Goal: Transaction & Acquisition: Book appointment/travel/reservation

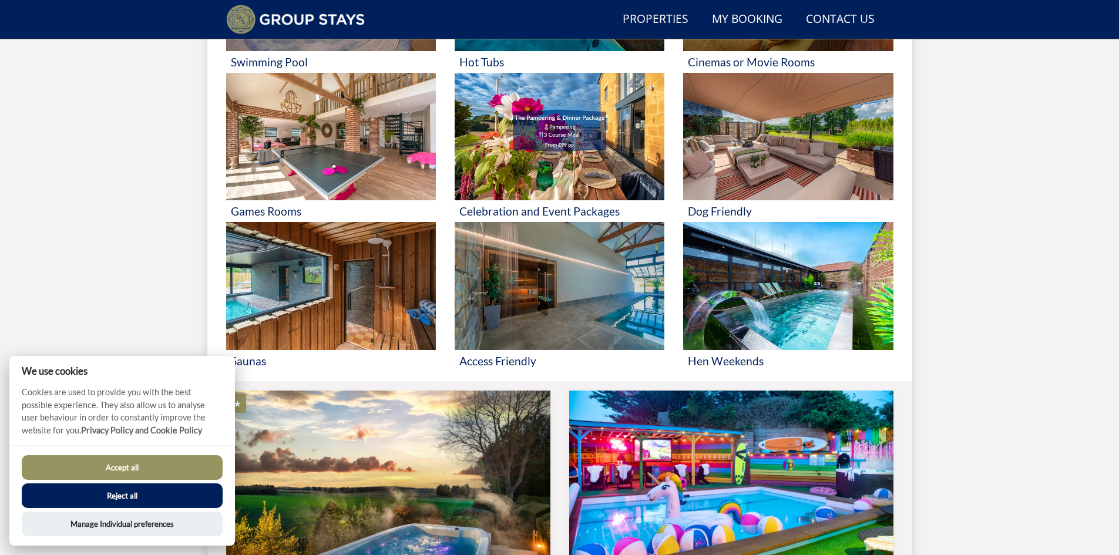
scroll to position [619, 0]
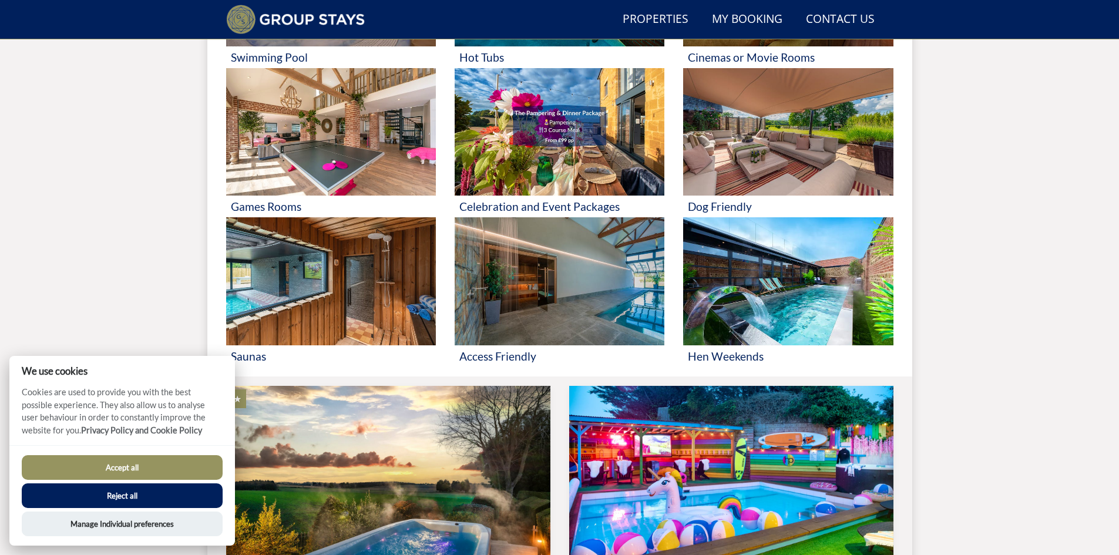
click at [144, 303] on div "Search Menu Properties My Booking Contact Us 01823 662231 Search Check Availabi…" at bounding box center [559, 113] width 1119 height 1412
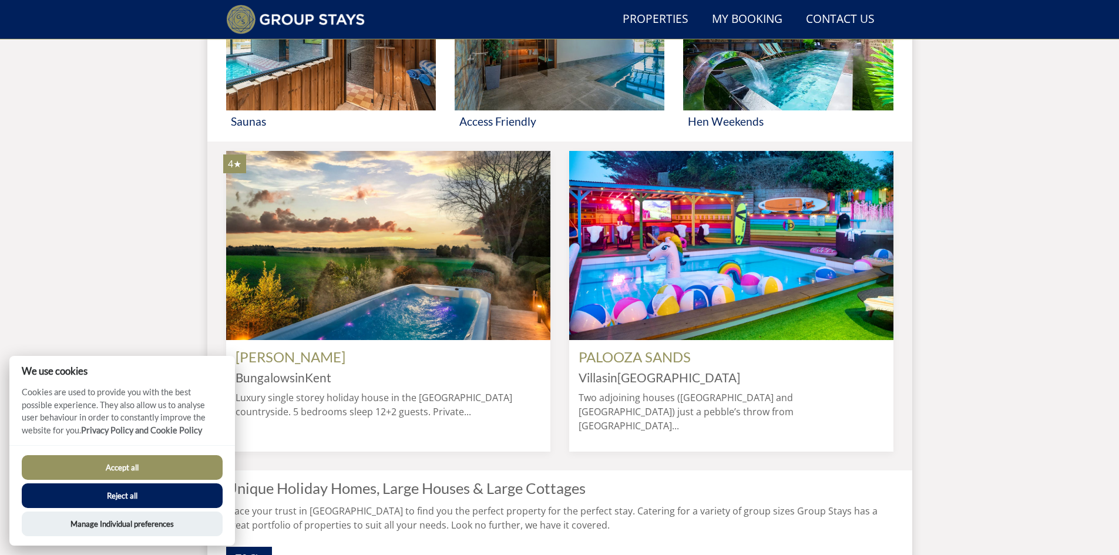
scroll to position [912, 0]
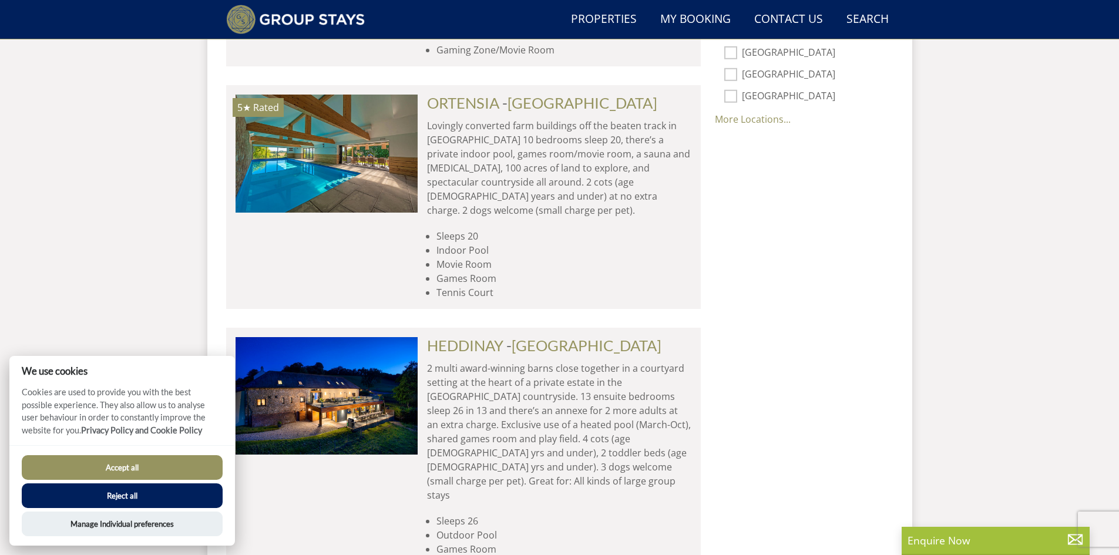
scroll to position [1030, 0]
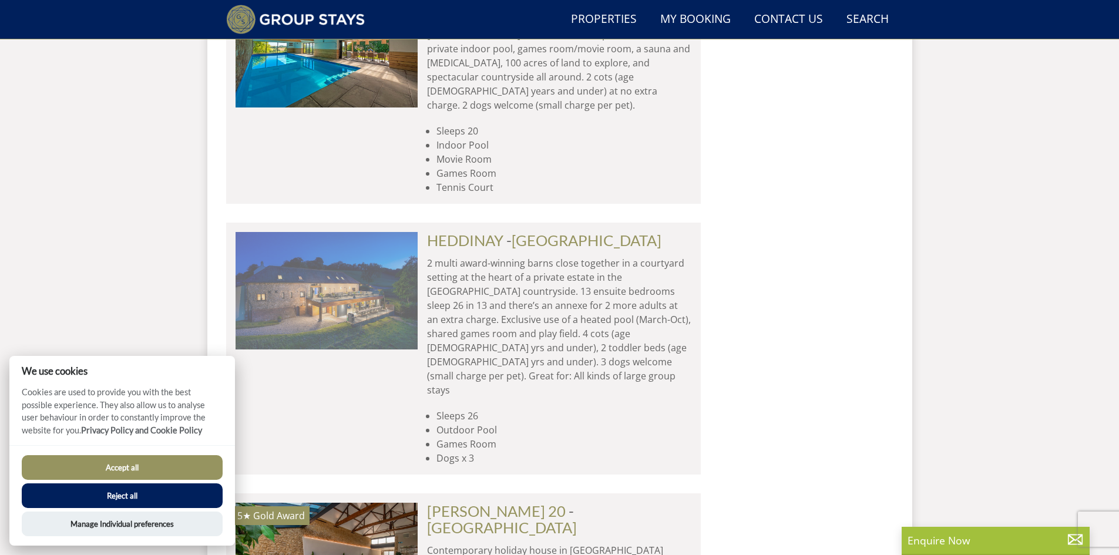
click at [333, 232] on img at bounding box center [327, 291] width 182 height 118
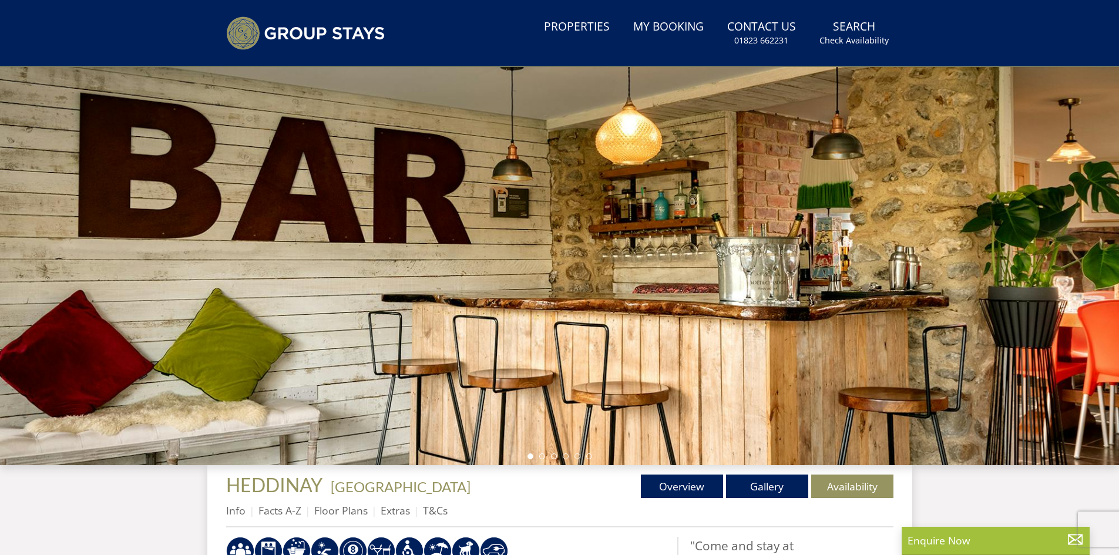
scroll to position [31, 0]
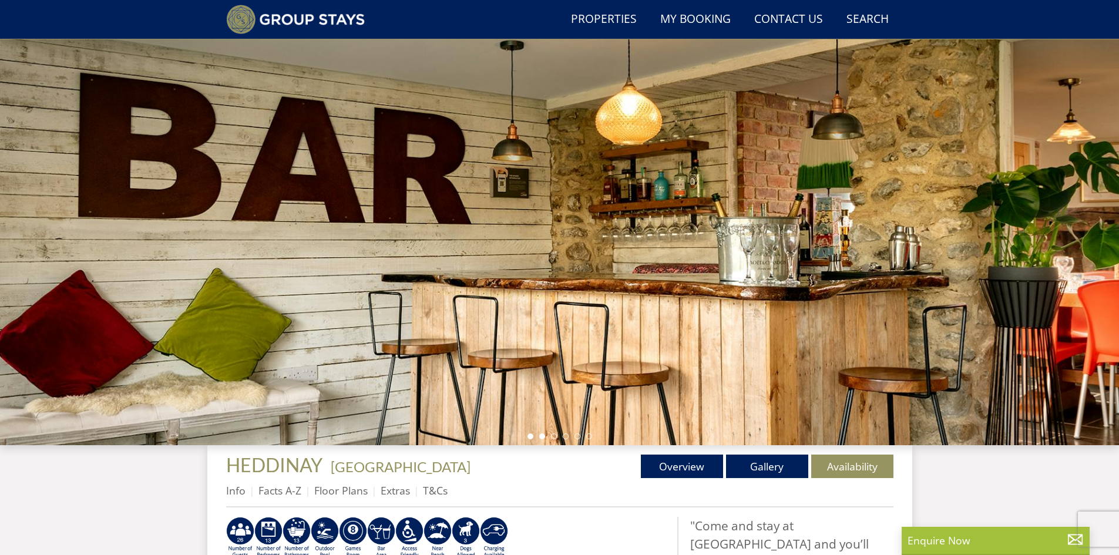
click at [543, 436] on li at bounding box center [542, 437] width 6 height 6
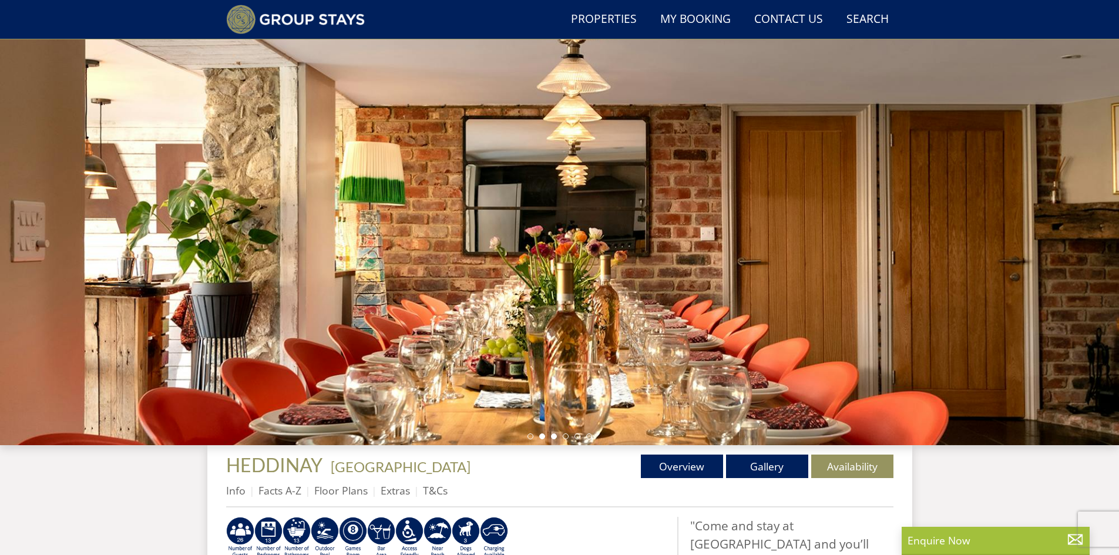
click at [555, 437] on li at bounding box center [554, 437] width 6 height 6
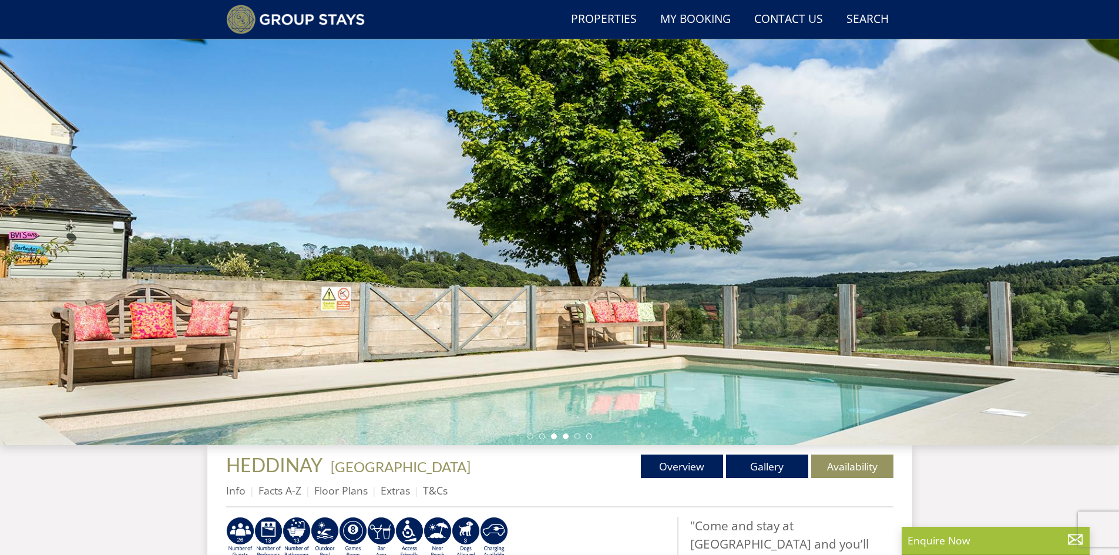
click at [565, 437] on li at bounding box center [566, 437] width 6 height 6
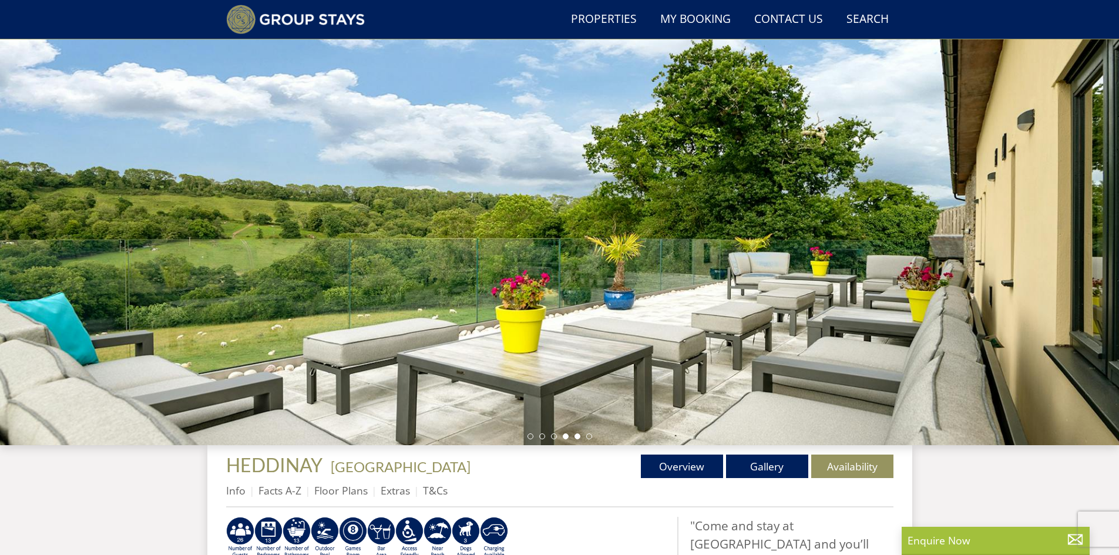
click at [575, 437] on li at bounding box center [578, 437] width 6 height 6
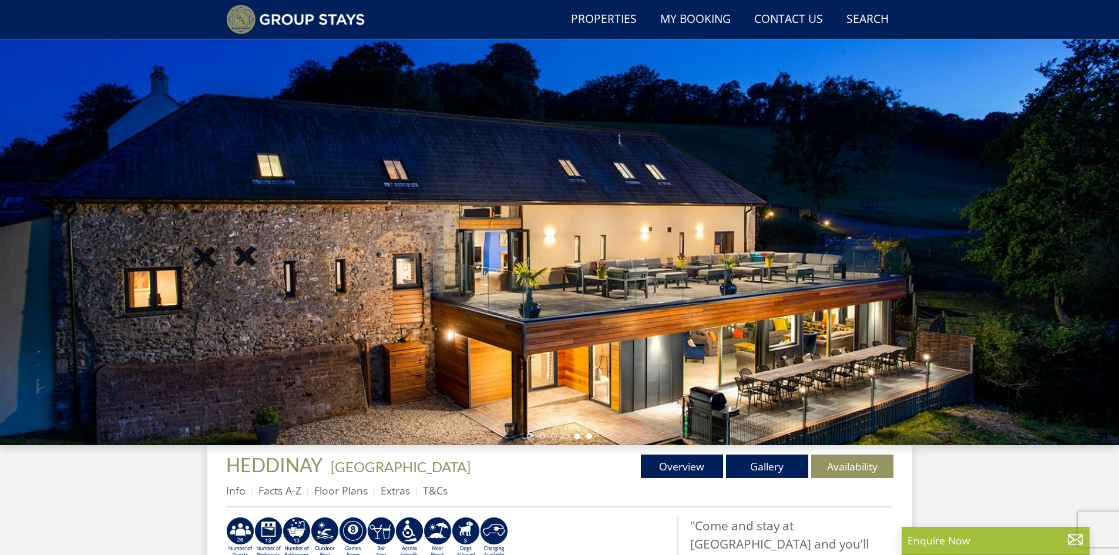
click at [587, 437] on li at bounding box center [589, 437] width 6 height 6
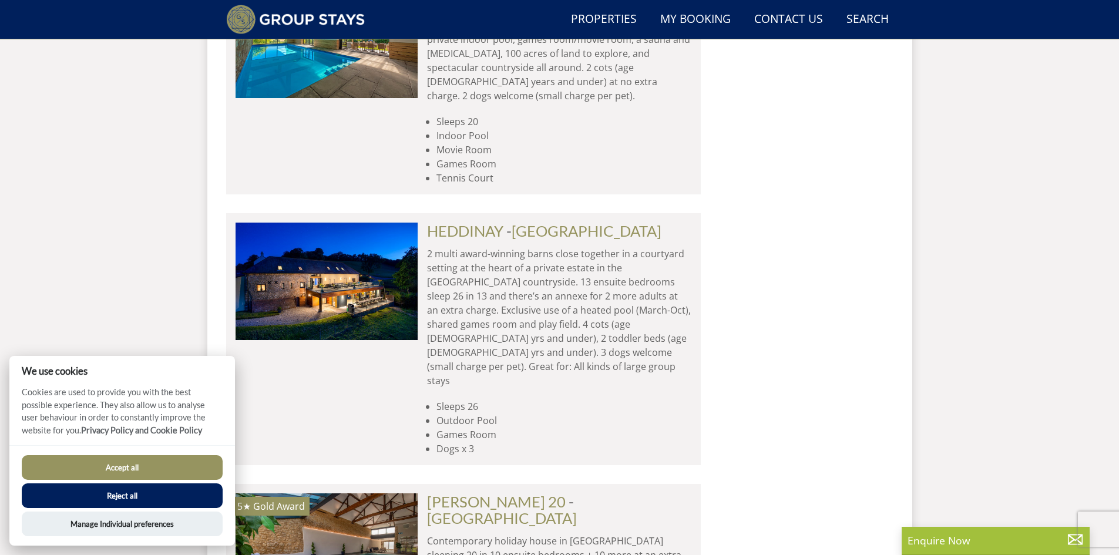
scroll to position [1324, 0]
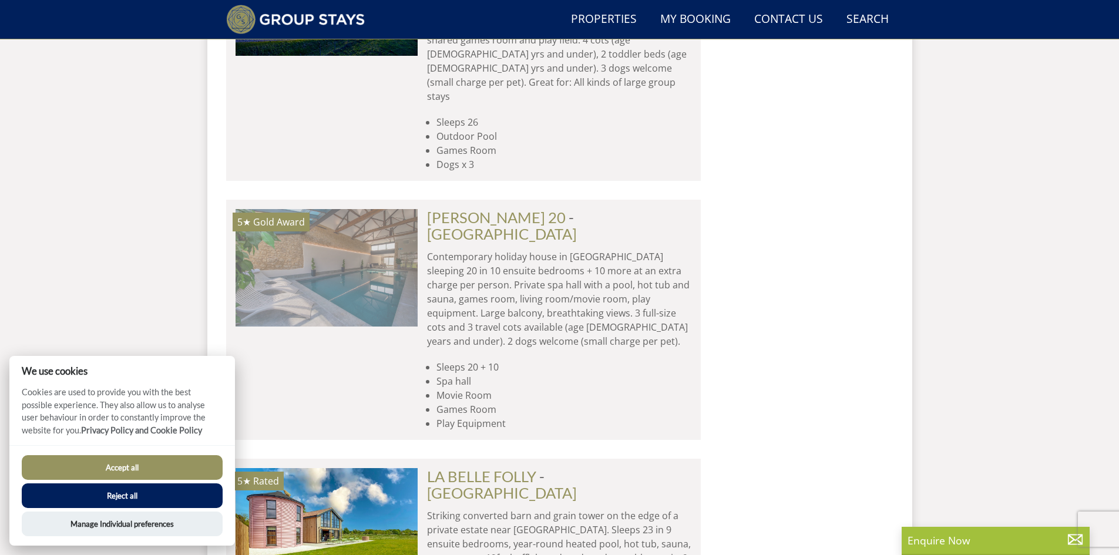
click at [350, 209] on img at bounding box center [327, 268] width 182 height 118
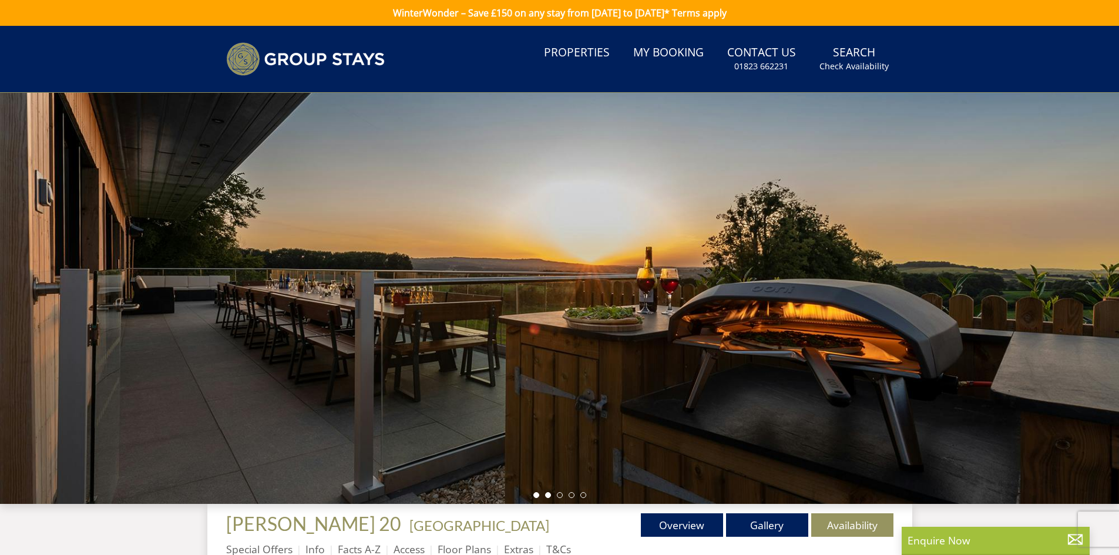
click at [548, 495] on li at bounding box center [548, 495] width 6 height 6
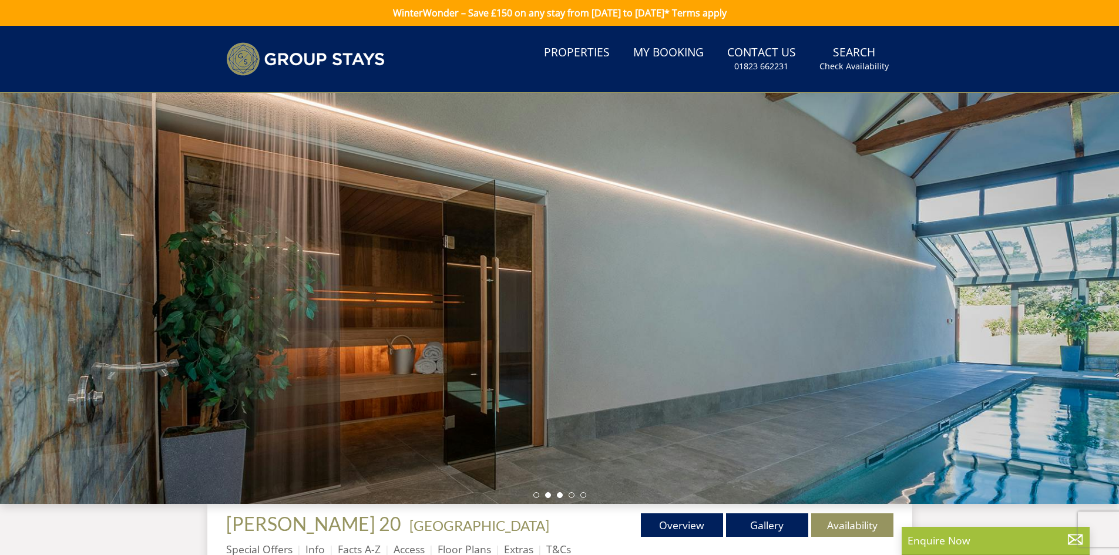
click at [559, 496] on li at bounding box center [560, 495] width 6 height 6
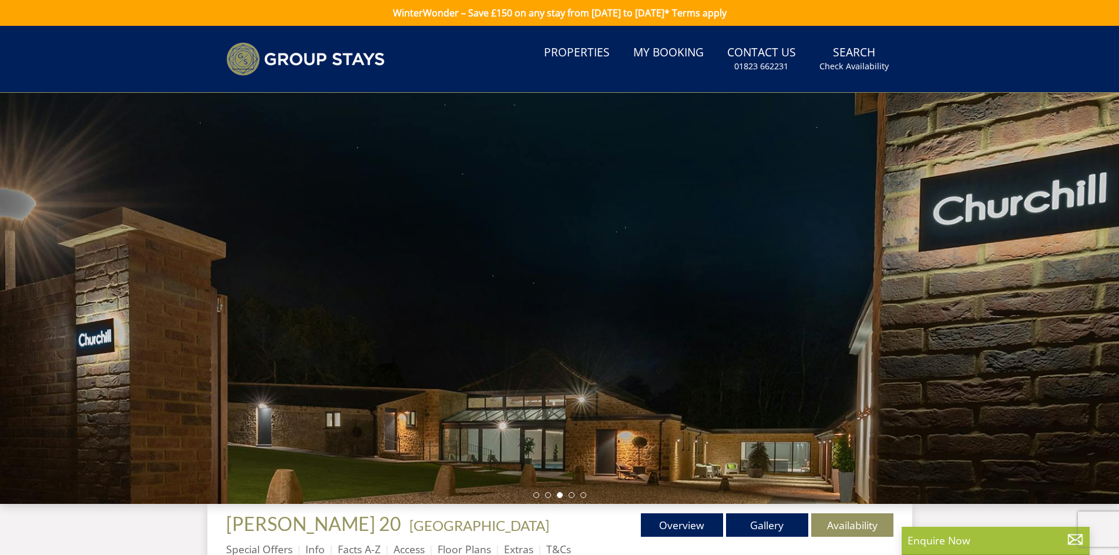
click at [576, 495] on ul at bounding box center [559, 495] width 53 height 6
click at [573, 495] on li at bounding box center [572, 495] width 6 height 6
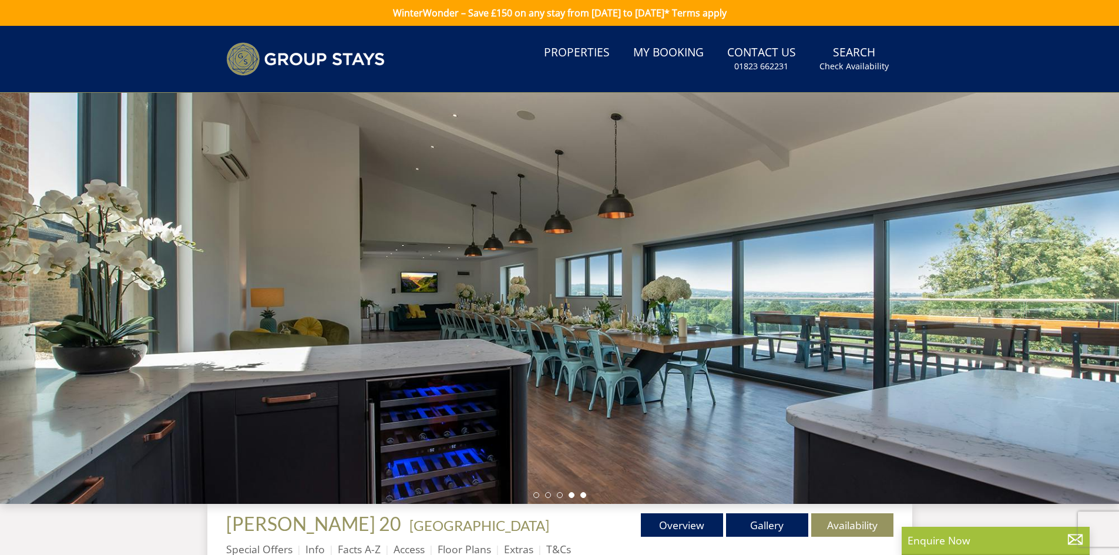
click at [583, 495] on li at bounding box center [584, 495] width 6 height 6
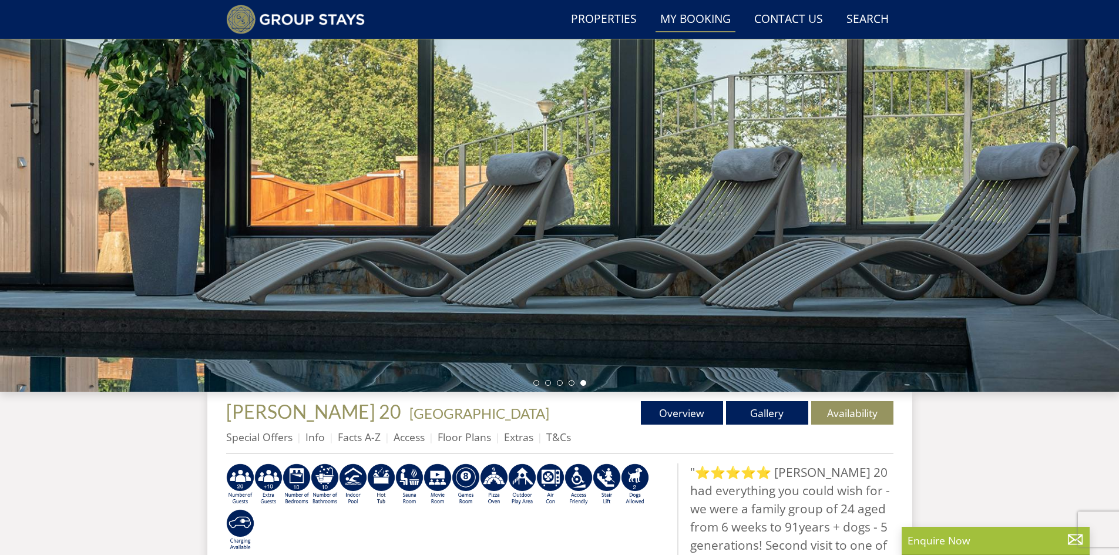
scroll to position [48, 0]
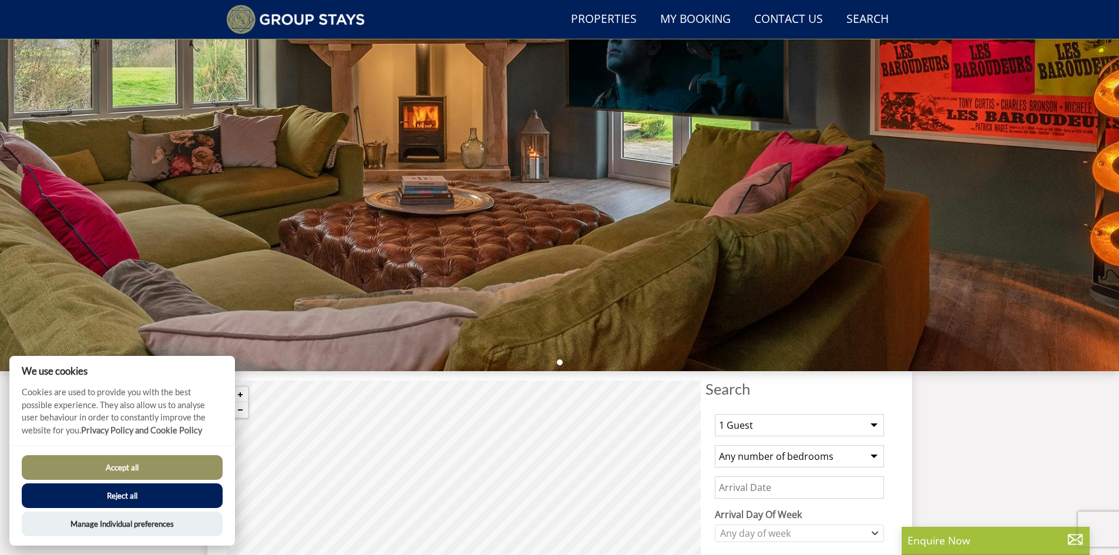
scroll to position [207, 0]
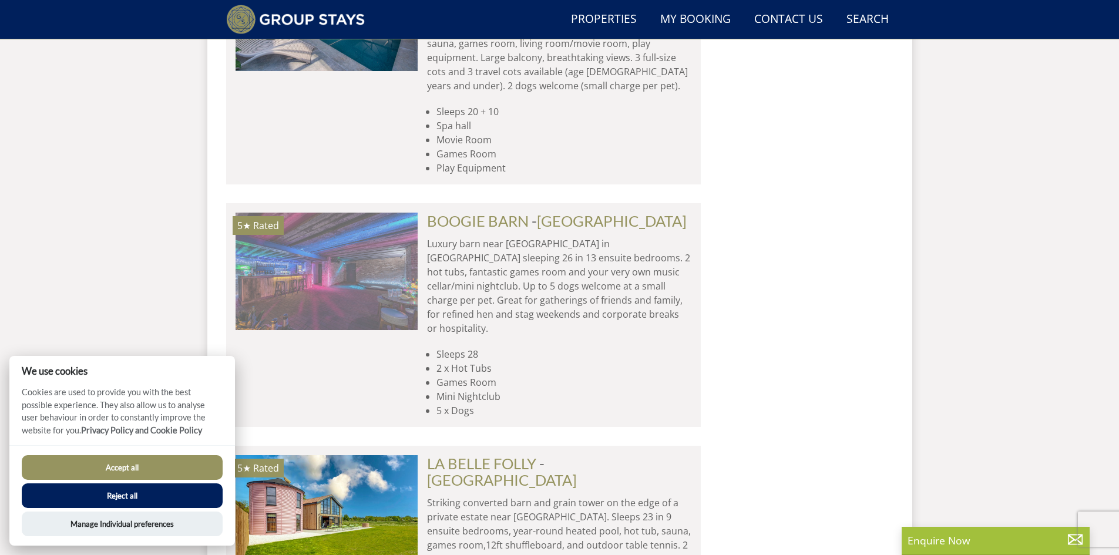
scroll to position [2793, 0]
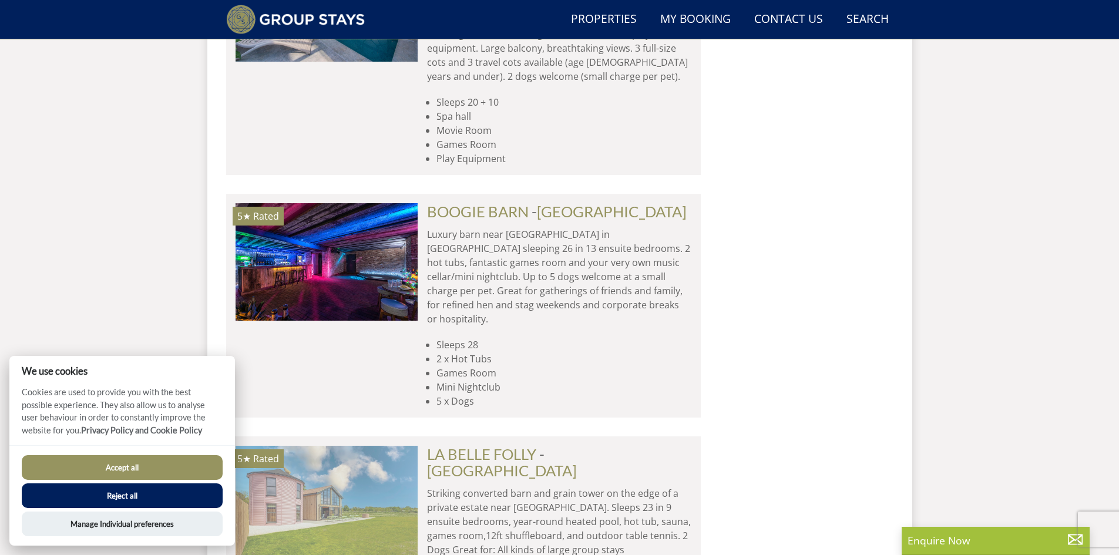
click at [321, 446] on img at bounding box center [327, 505] width 182 height 118
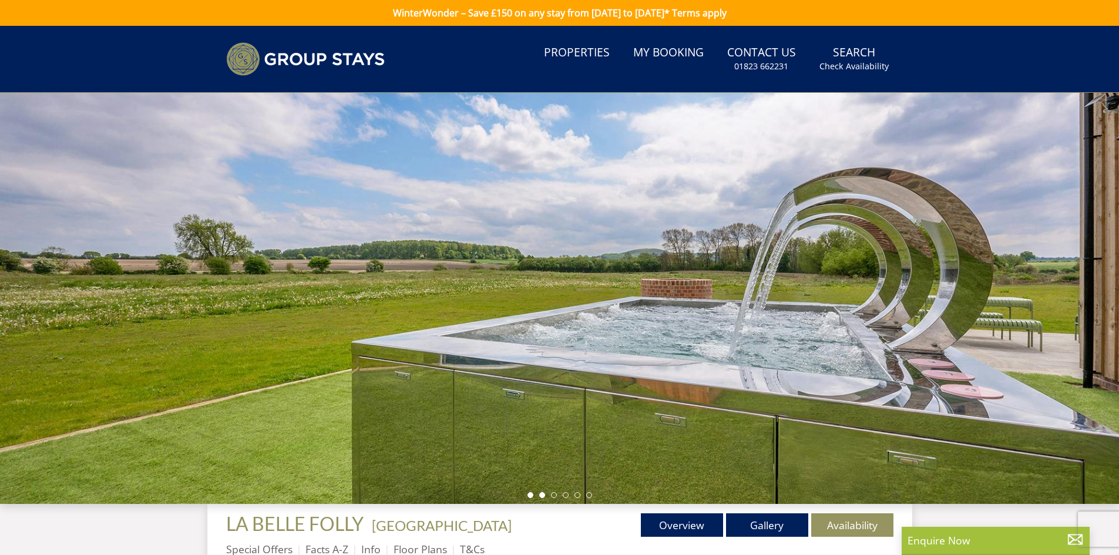
click at [542, 492] on li at bounding box center [542, 495] width 6 height 6
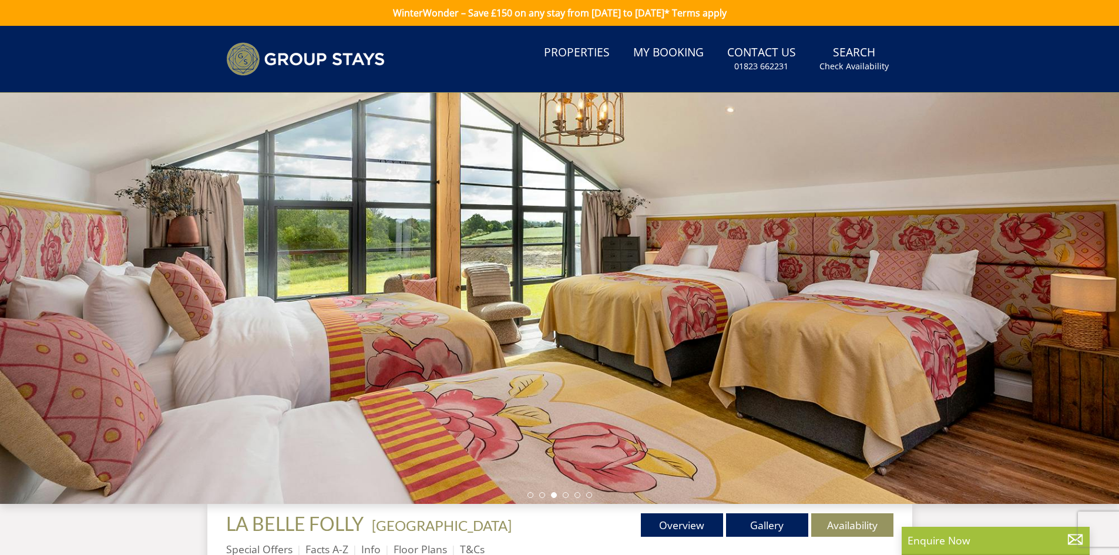
click at [553, 496] on li at bounding box center [554, 495] width 6 height 6
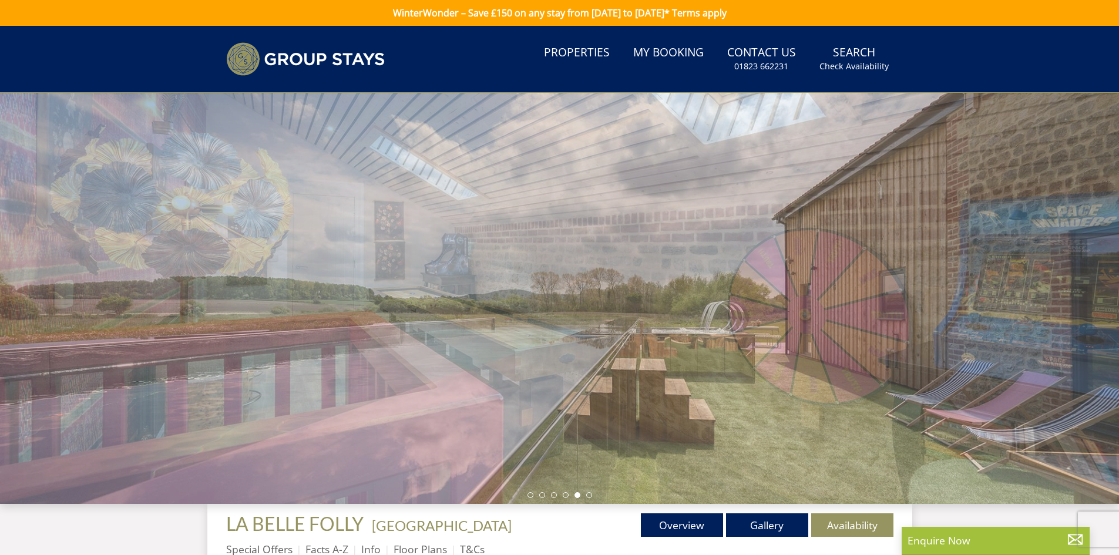
click at [576, 494] on li at bounding box center [578, 495] width 6 height 6
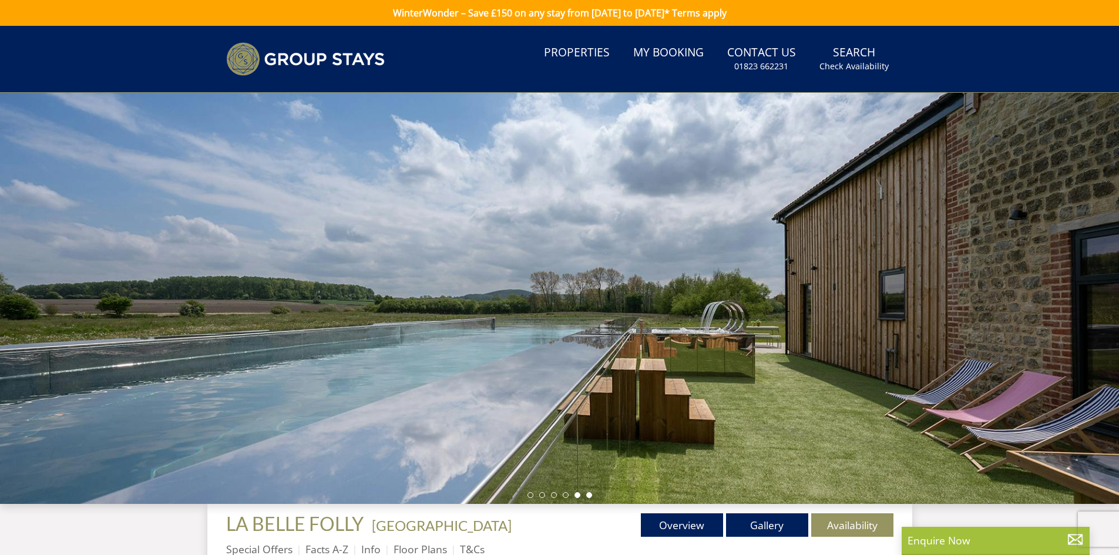
click at [589, 494] on li at bounding box center [589, 495] width 6 height 6
click at [529, 494] on li at bounding box center [531, 495] width 6 height 6
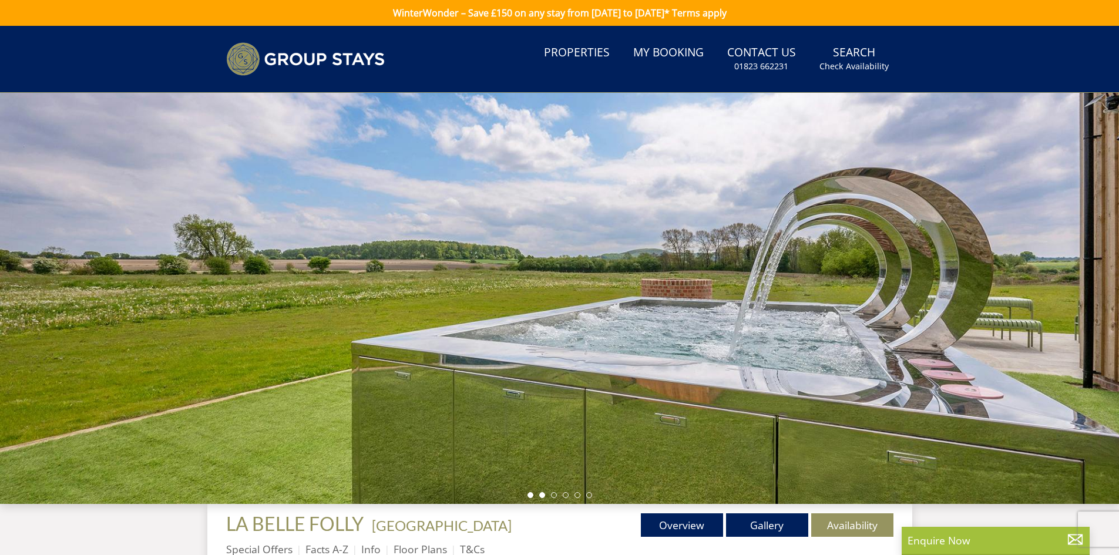
click at [541, 496] on li at bounding box center [542, 495] width 6 height 6
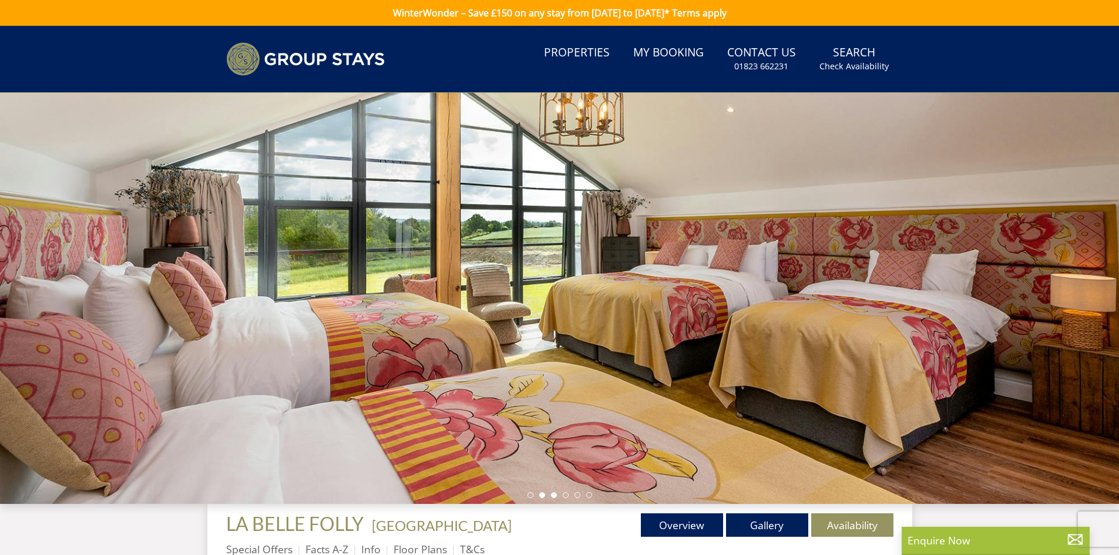
click at [554, 495] on li at bounding box center [554, 495] width 6 height 6
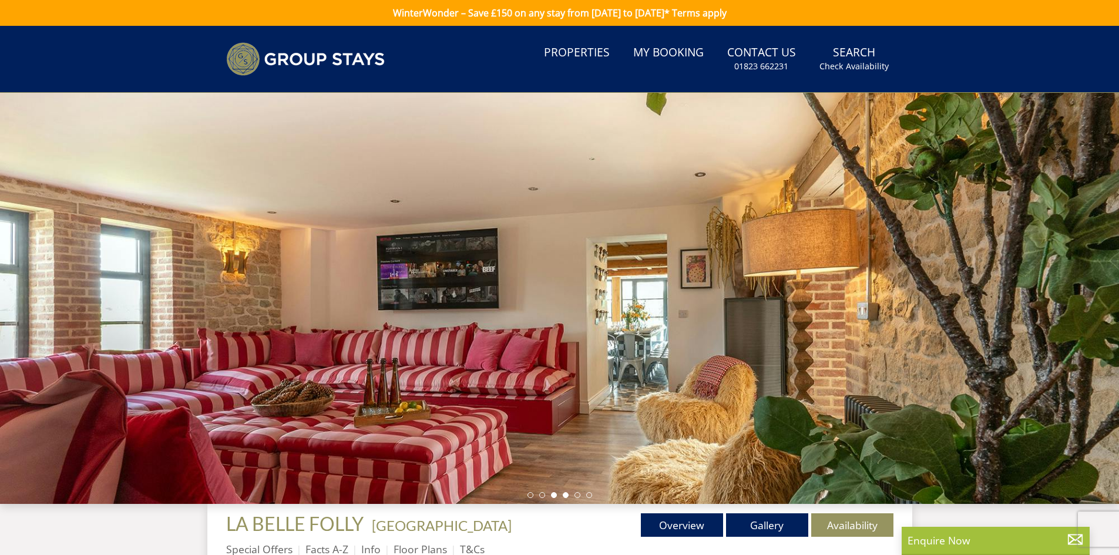
click at [568, 494] on li at bounding box center [566, 495] width 6 height 6
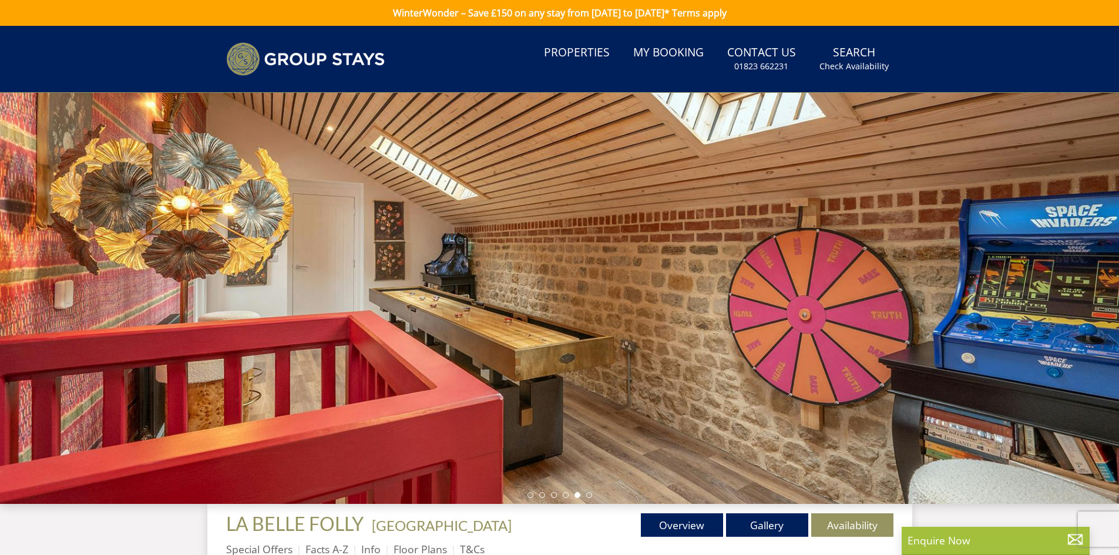
click at [580, 494] on li at bounding box center [578, 495] width 6 height 6
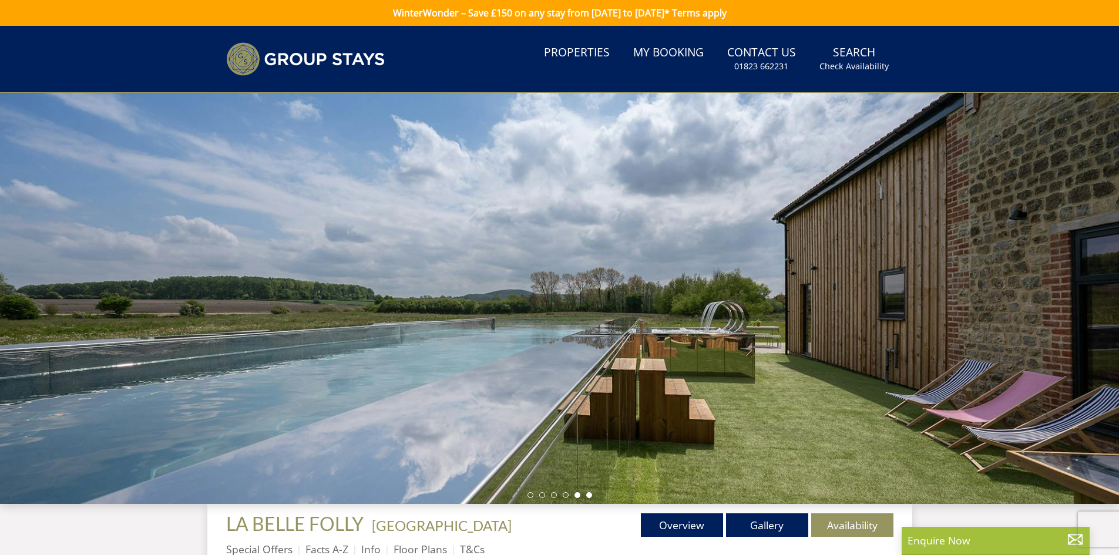
click at [590, 494] on li at bounding box center [589, 495] width 6 height 6
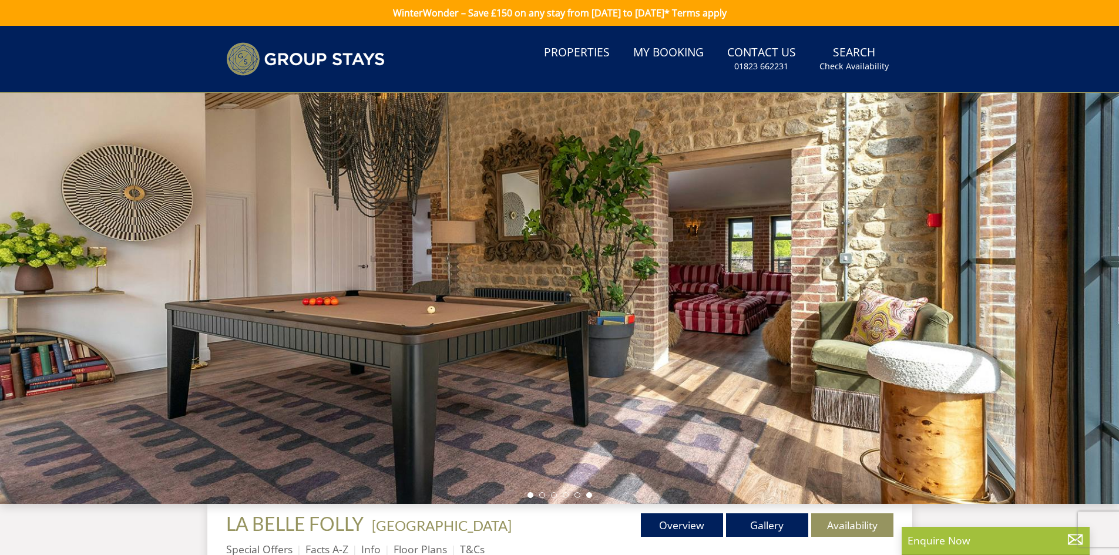
click at [532, 495] on li at bounding box center [531, 495] width 6 height 6
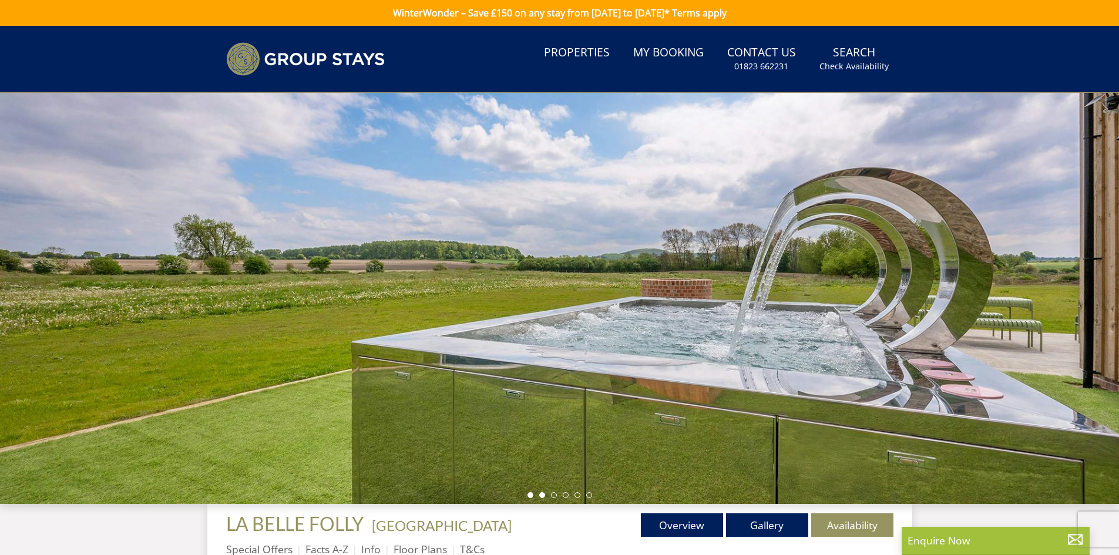
click at [543, 494] on li at bounding box center [542, 495] width 6 height 6
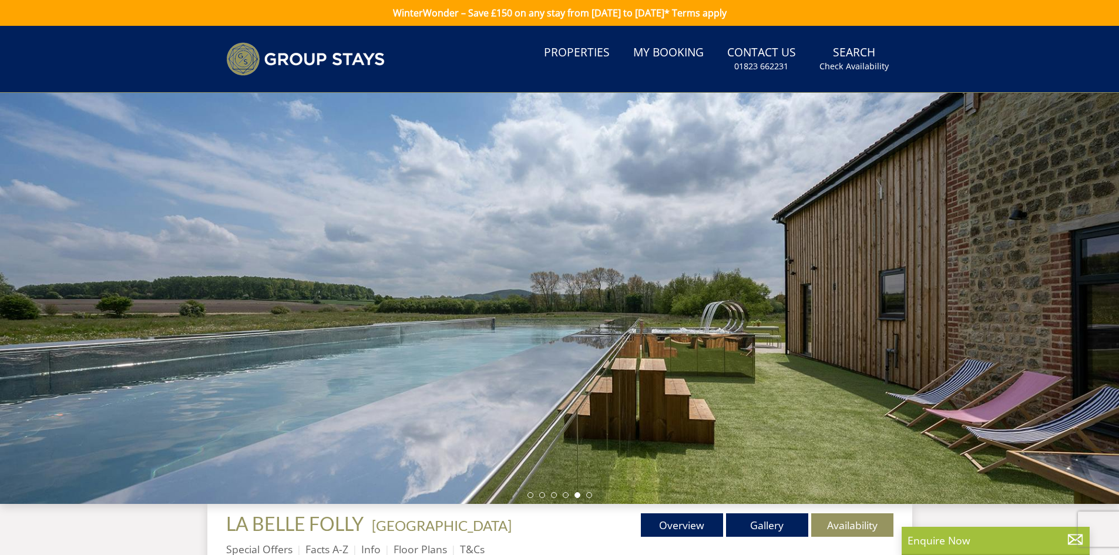
click at [724, 552] on ul "Special Offers Facts A-Z Info Floor Plans T&Cs" at bounding box center [559, 552] width 667 height 26
